Goal: Navigation & Orientation: Find specific page/section

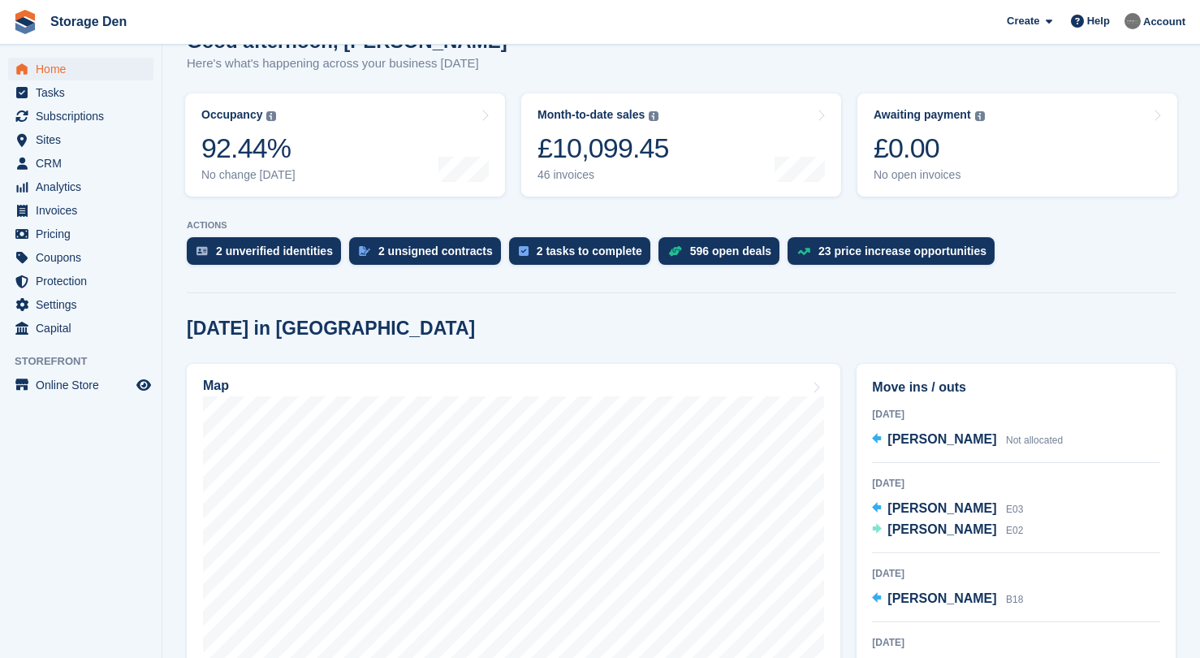
scroll to position [426, 0]
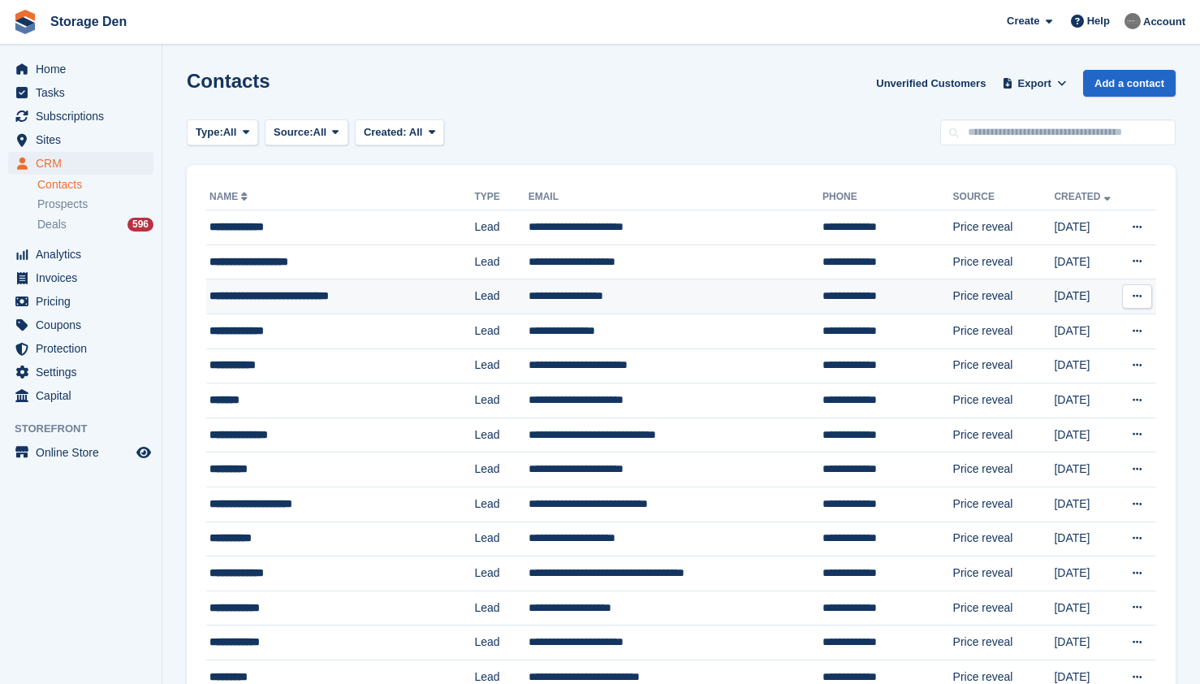
click at [364, 296] on div "**********" at bounding box center [331, 295] width 243 height 17
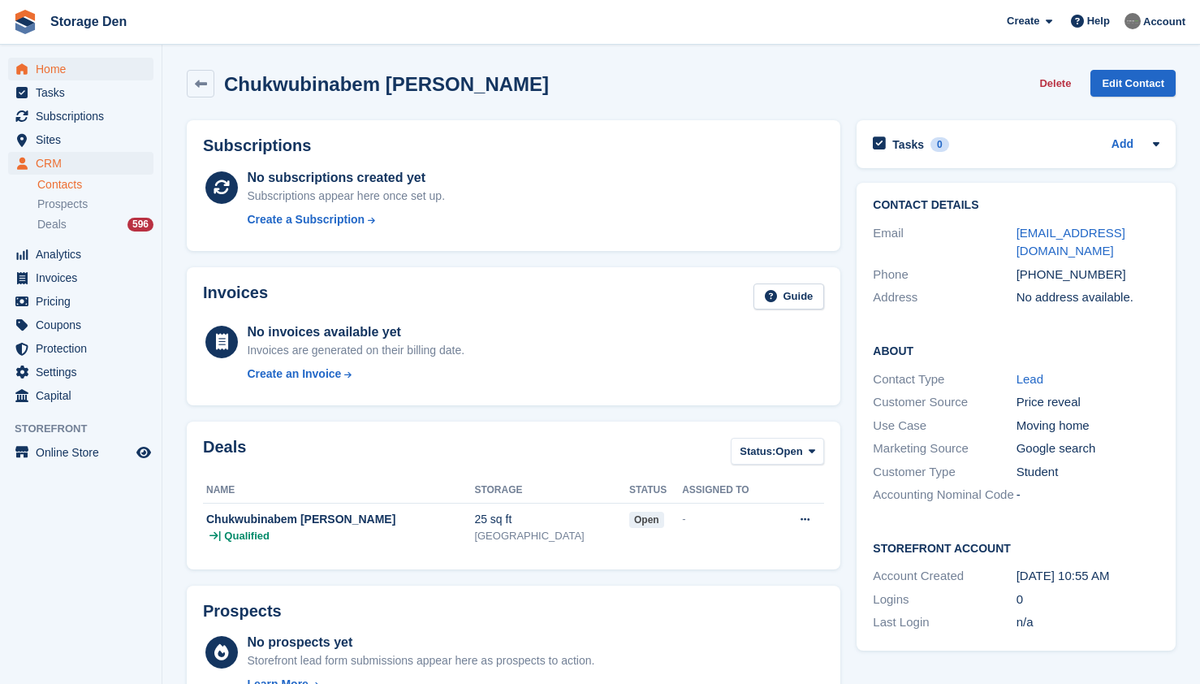
click at [65, 67] on span "Home" at bounding box center [84, 69] width 97 height 23
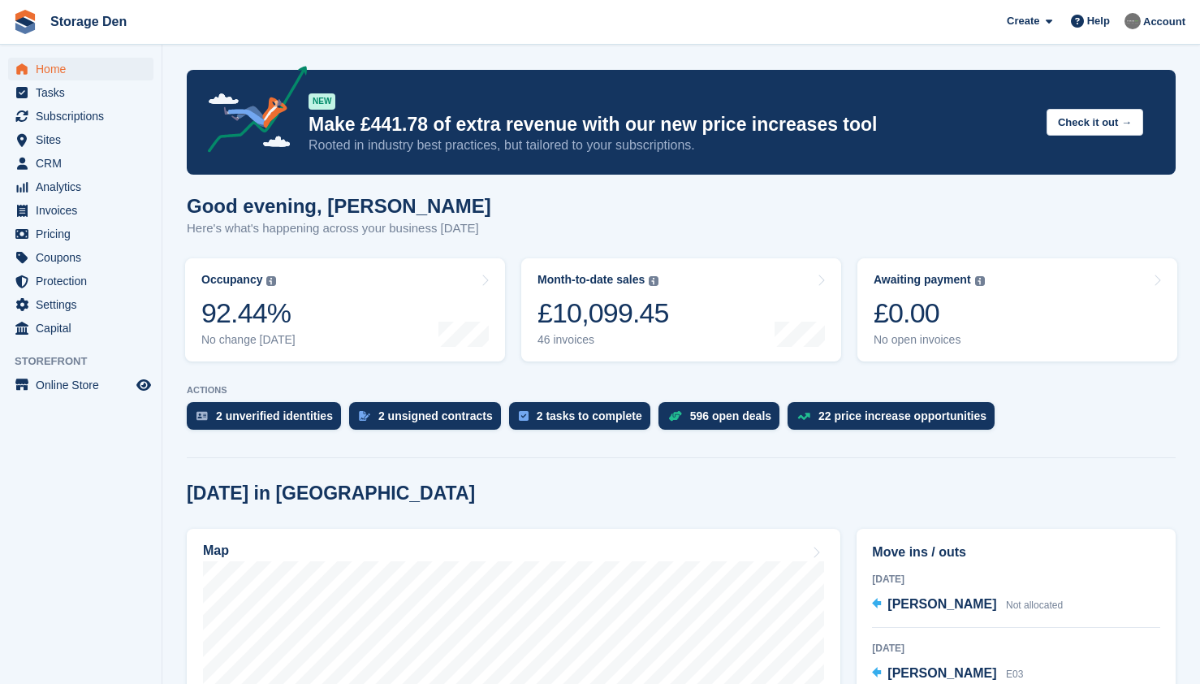
scroll to position [401, 0]
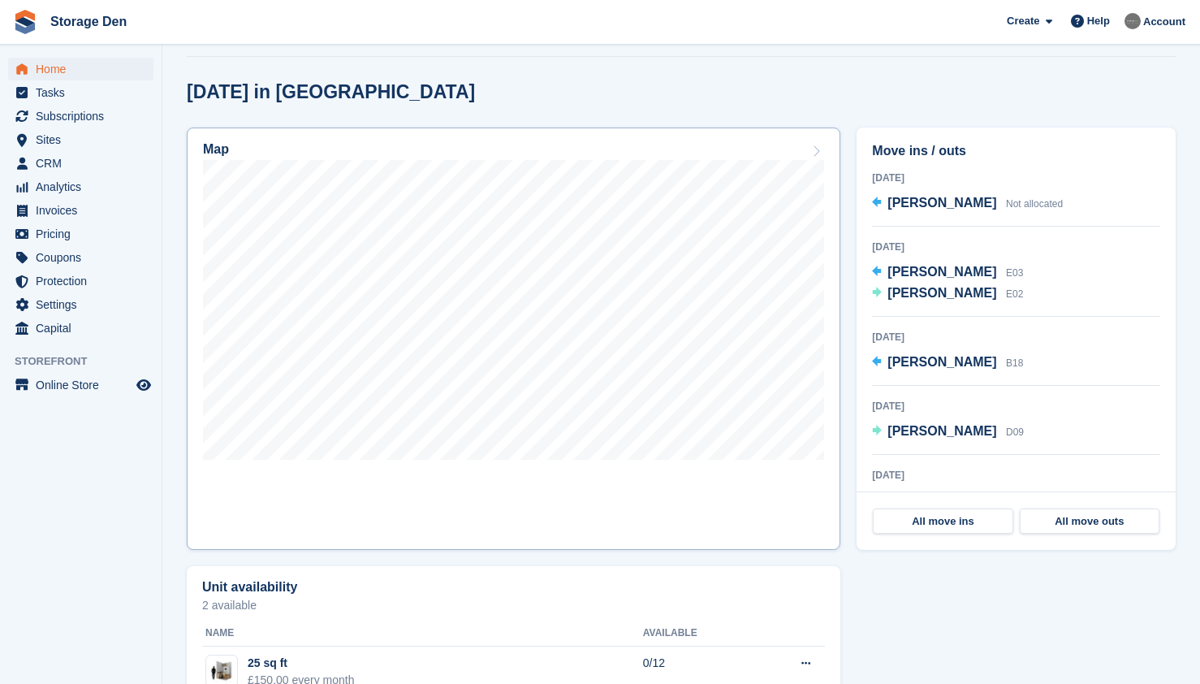
click at [556, 505] on link "Map" at bounding box center [514, 339] width 654 height 422
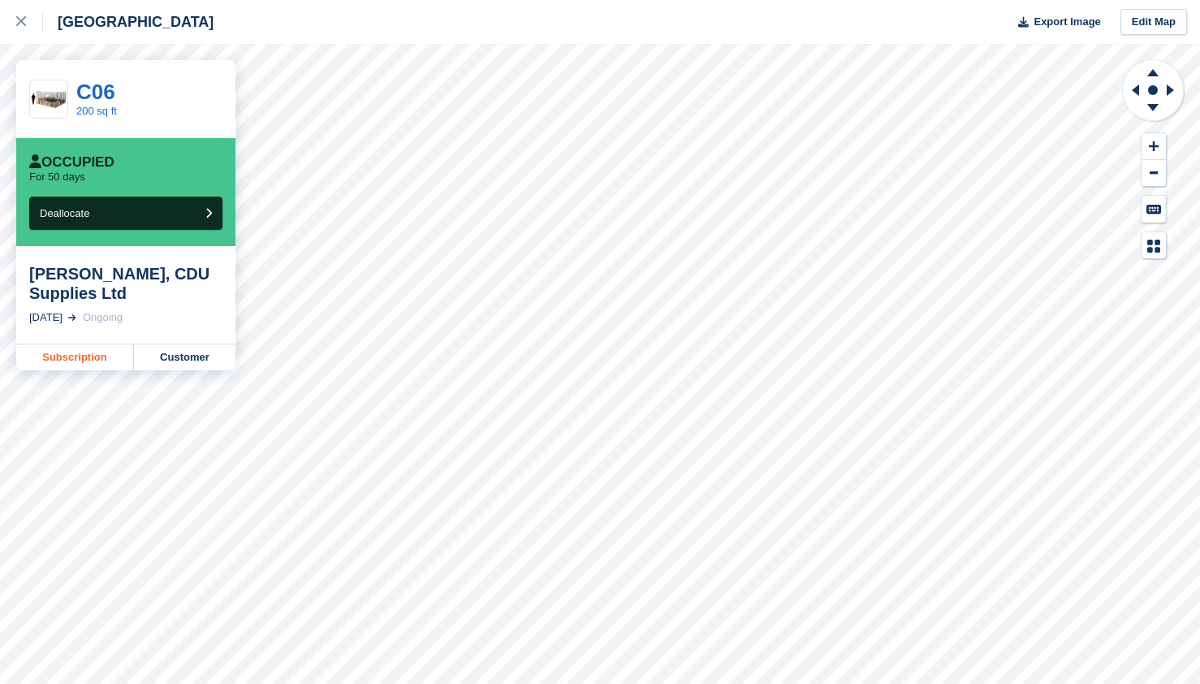
click at [105, 356] on link "Subscription" at bounding box center [75, 357] width 118 height 26
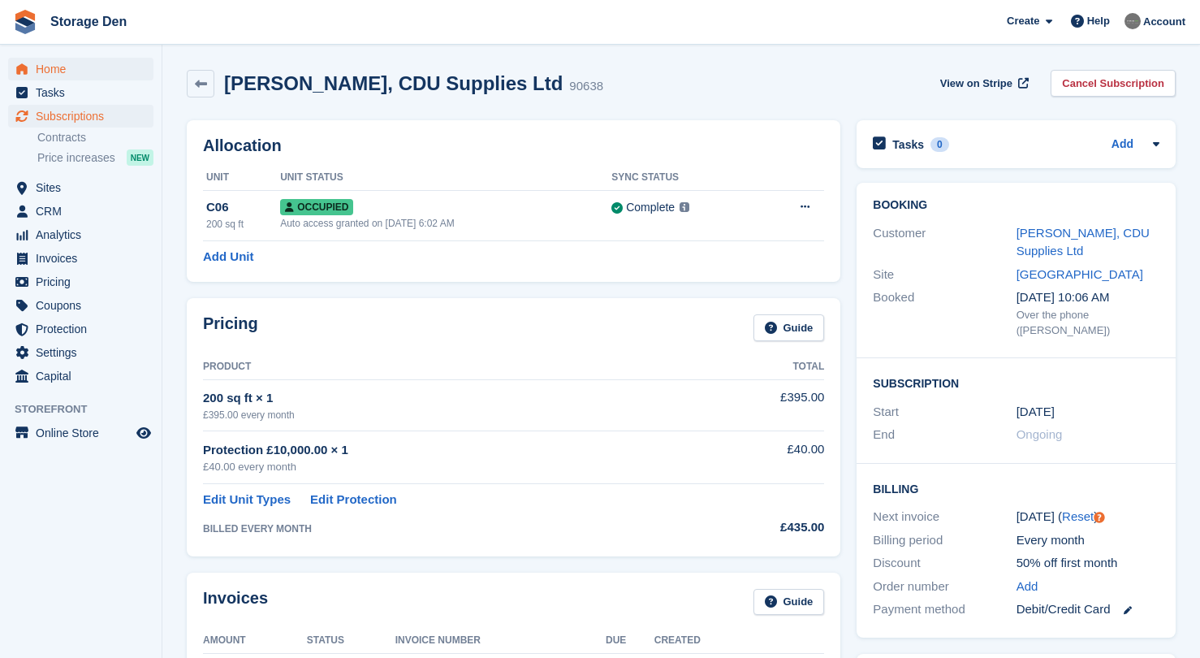
click at [91, 72] on span "Home" at bounding box center [84, 69] width 97 height 23
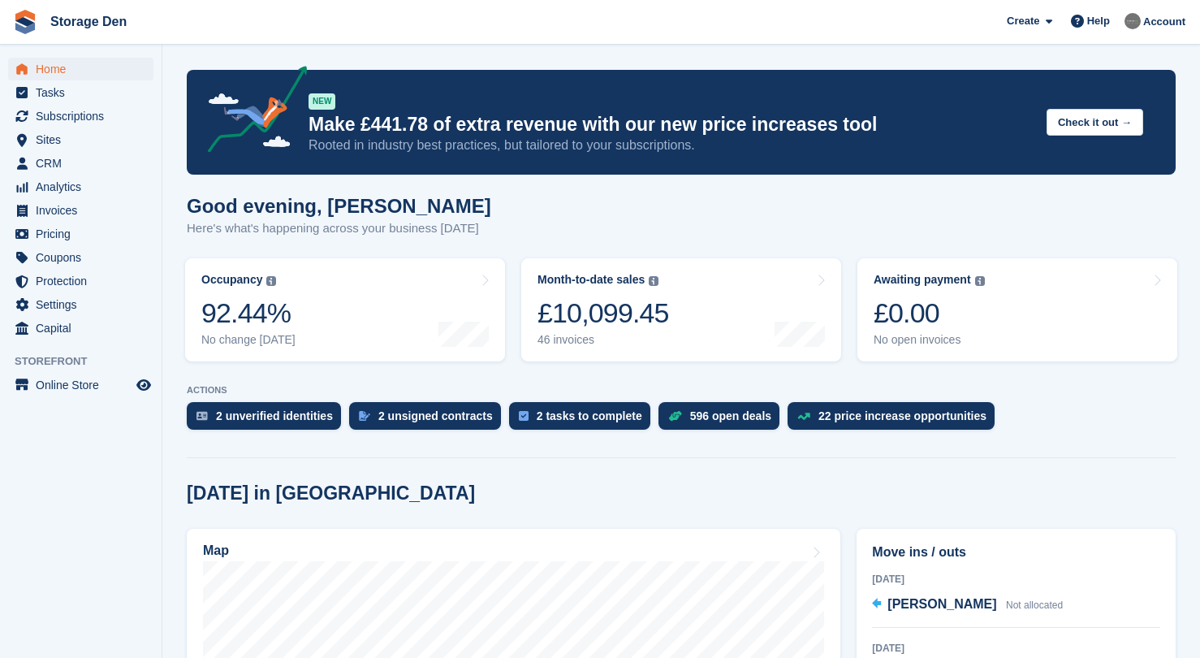
scroll to position [398, 0]
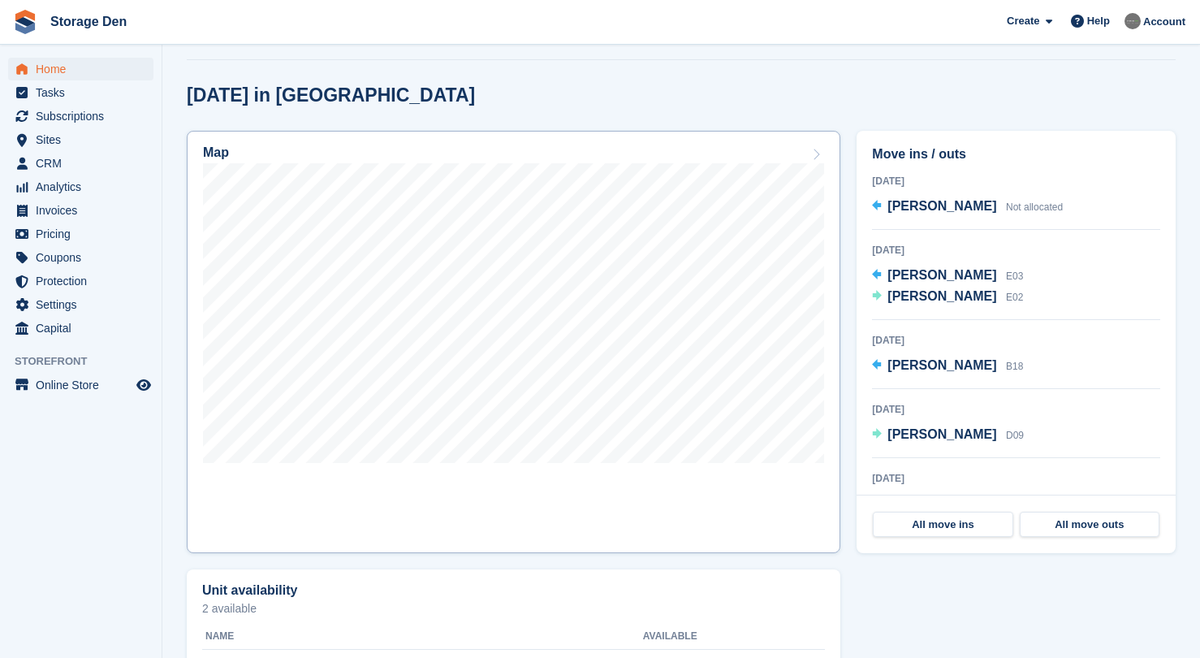
click at [494, 478] on link "Map" at bounding box center [514, 342] width 654 height 422
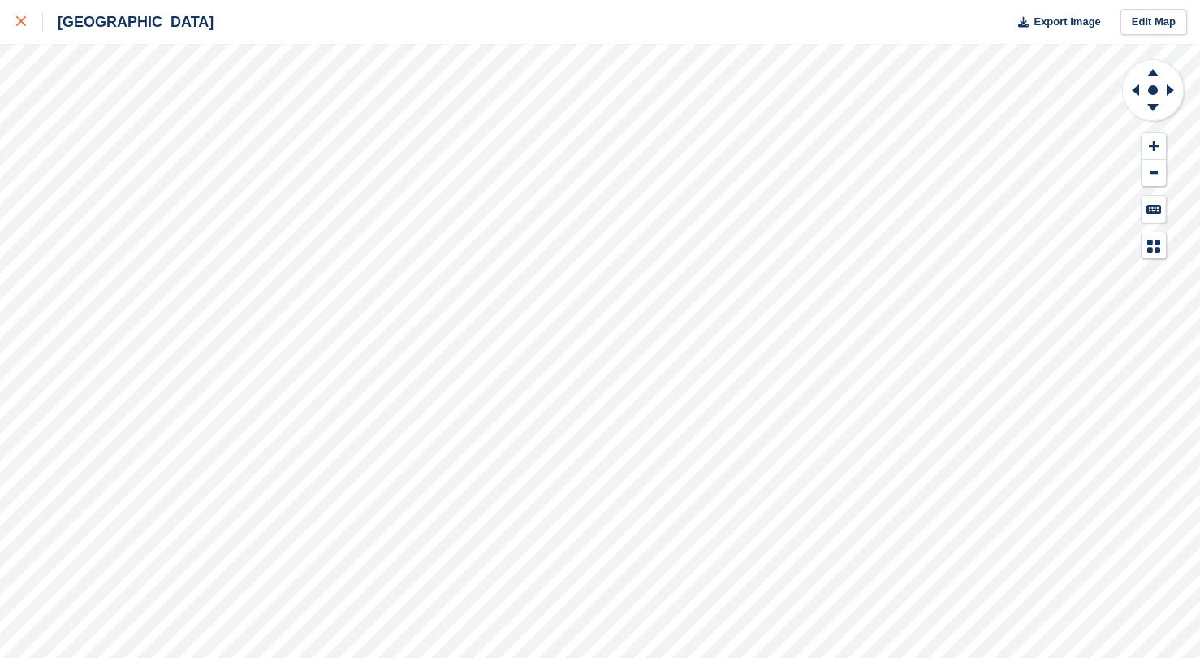
click at [22, 19] on icon at bounding box center [21, 21] width 10 height 10
